Goal: Task Accomplishment & Management: Manage account settings

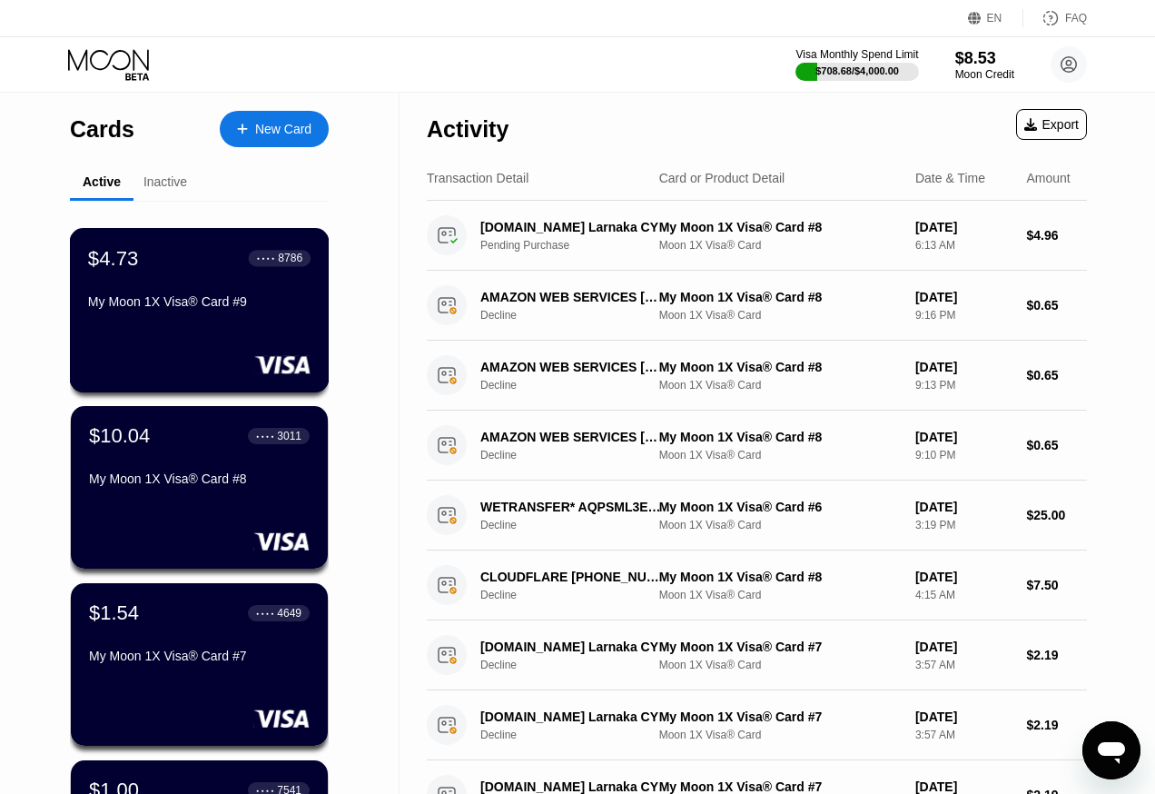
click at [199, 309] on div "My Moon 1X Visa® Card #9" at bounding box center [199, 301] width 222 height 15
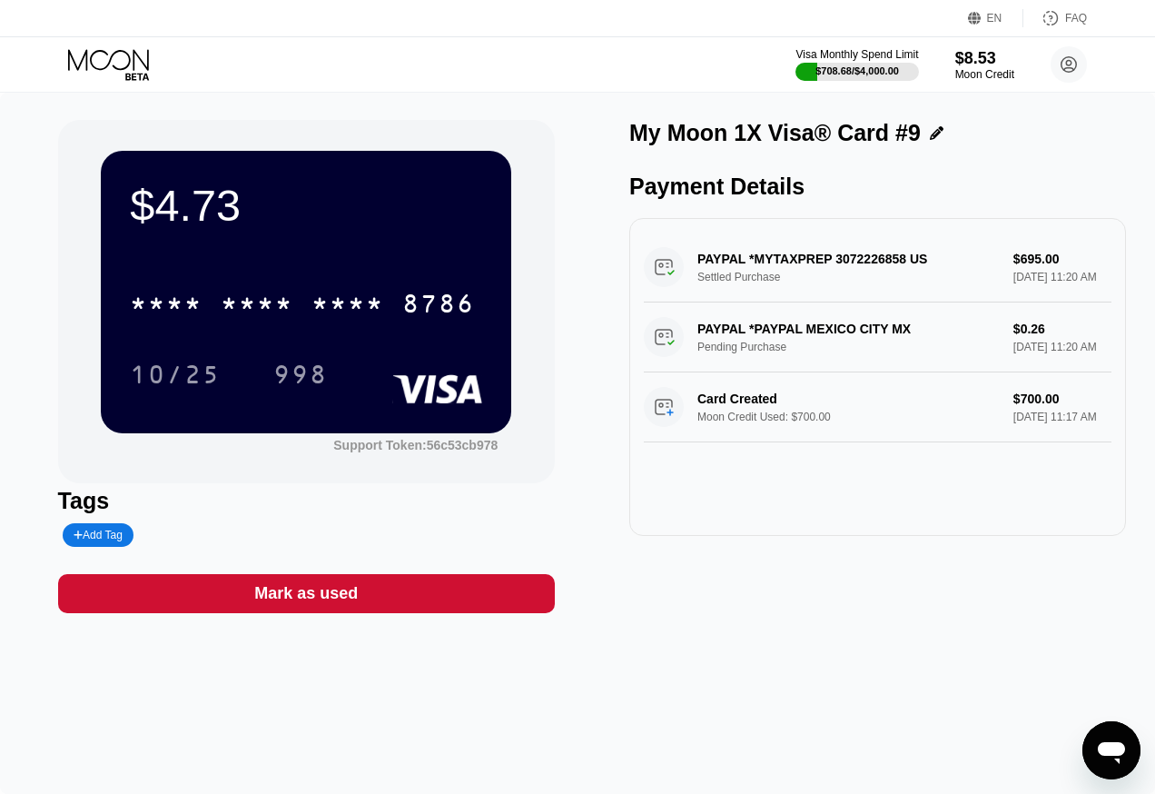
click at [875, 631] on div "$4.73 * * * * * * * * * * * * 8786 10/25 998 Support Token: 56c53cb978 Tags Add…" at bounding box center [577, 443] width 1155 height 701
click at [508, 85] on div "Visa Monthly Spend Limit $708.68 / $4,000.00 $8.53 Moon Credit [PERSON_NAME] [E…" at bounding box center [577, 64] width 1155 height 54
click at [108, 42] on div "Visa Monthly Spend Limit $708.68 / $4,000.00 $8.53 Moon Credit [PERSON_NAME] [E…" at bounding box center [577, 64] width 1155 height 54
click at [108, 54] on icon at bounding box center [110, 65] width 84 height 32
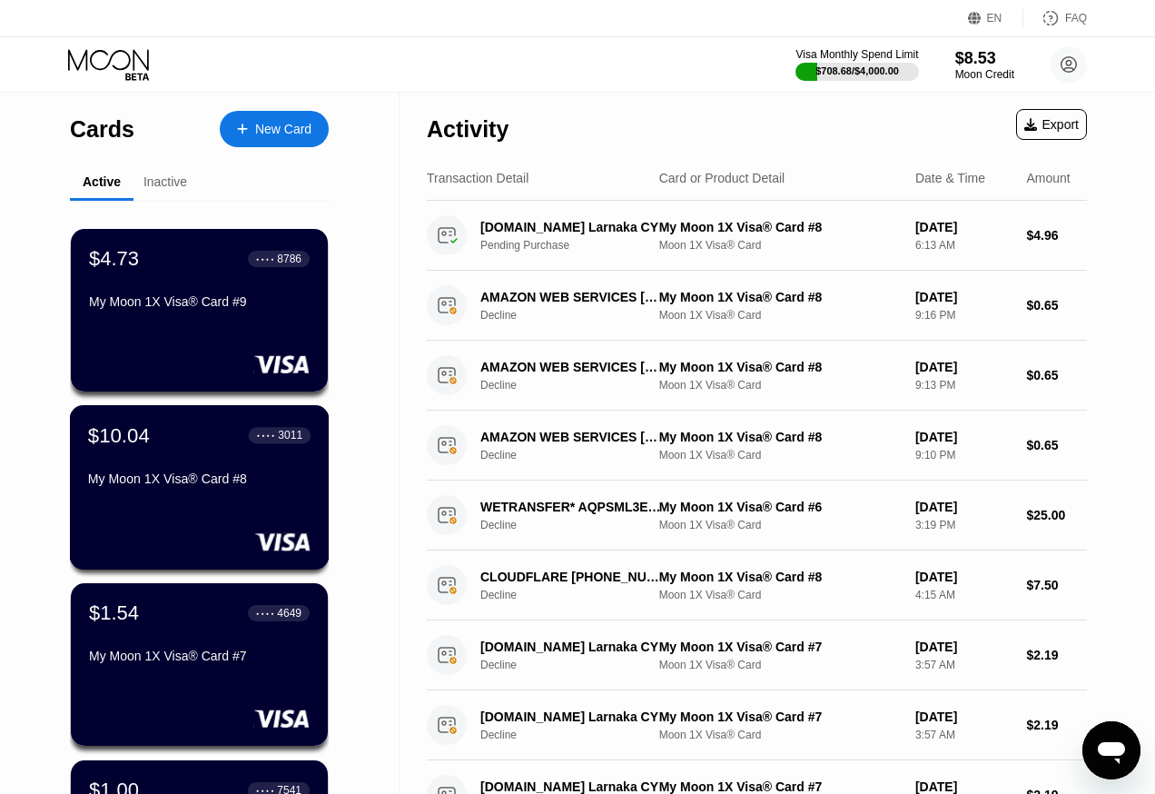
click at [222, 474] on div "$10.04 ● ● ● ● 3011 My Moon 1X Visa® Card #8" at bounding box center [199, 458] width 222 height 70
click at [0, 0] on div "$4.73 * * * * * * * * * * * * 8786 10/25 998 Support Token: 56c53cb978 Tags Add…" at bounding box center [0, 0] width 0 height 0
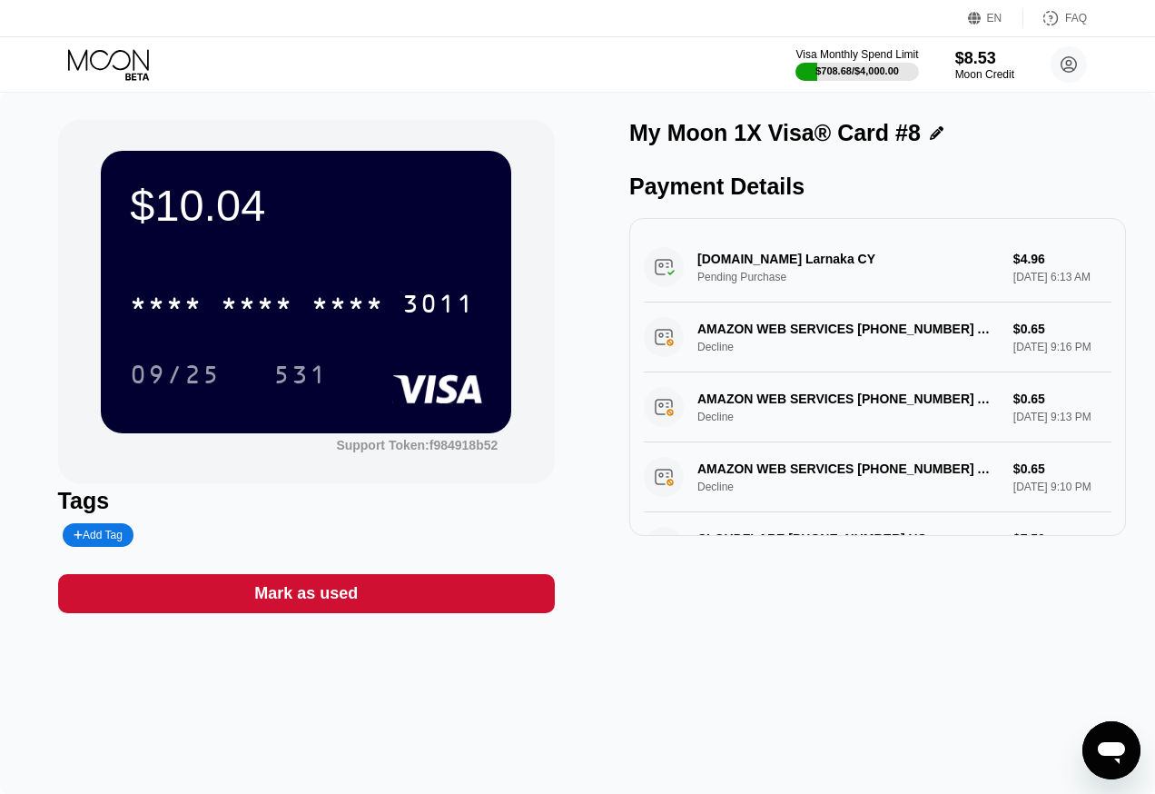
click at [124, 62] on icon at bounding box center [110, 65] width 84 height 32
